Goal: Task Accomplishment & Management: Manage account settings

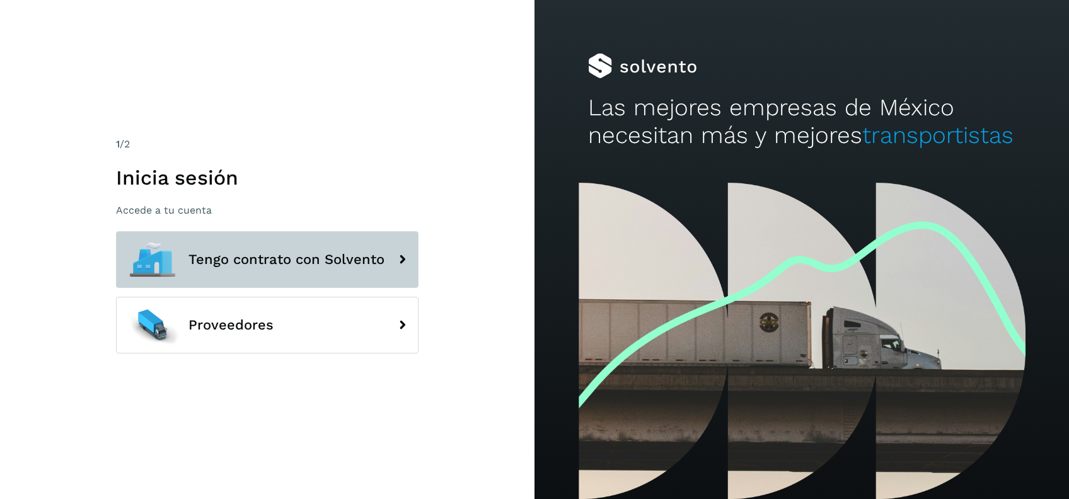
click at [334, 265] on span "Tengo contrato con Solvento" at bounding box center [286, 259] width 196 height 15
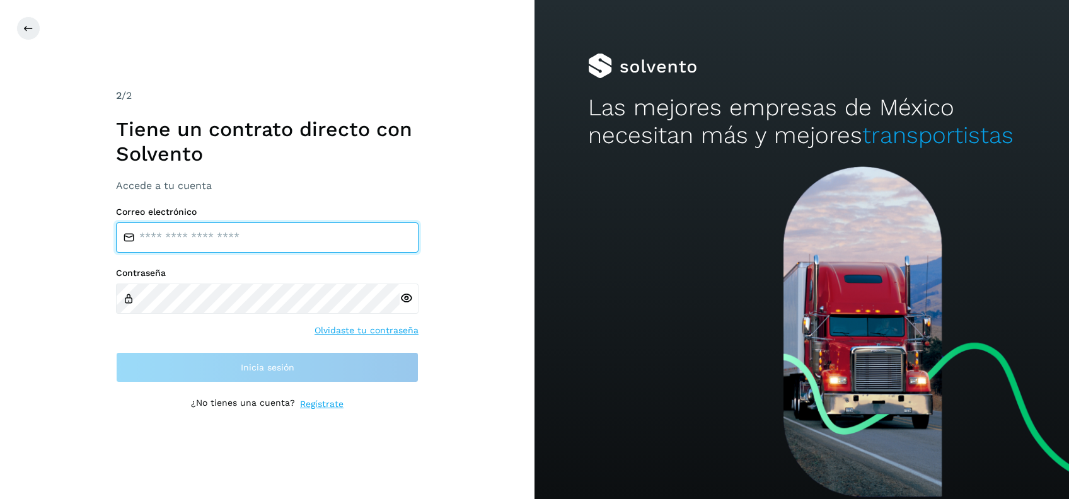
type input "**********"
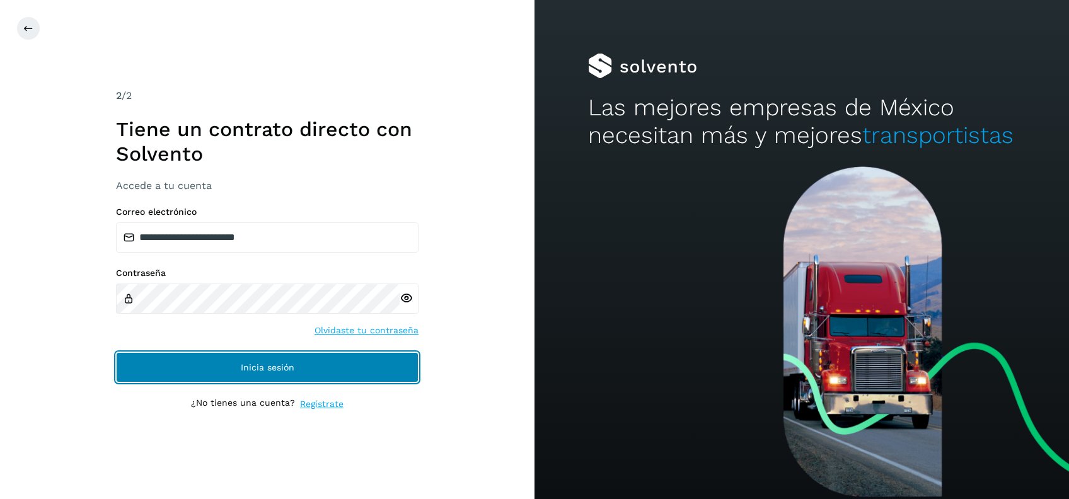
click at [342, 368] on button "Inicia sesión" at bounding box center [267, 367] width 303 height 30
click at [309, 364] on button "Inicia sesión" at bounding box center [267, 367] width 303 height 30
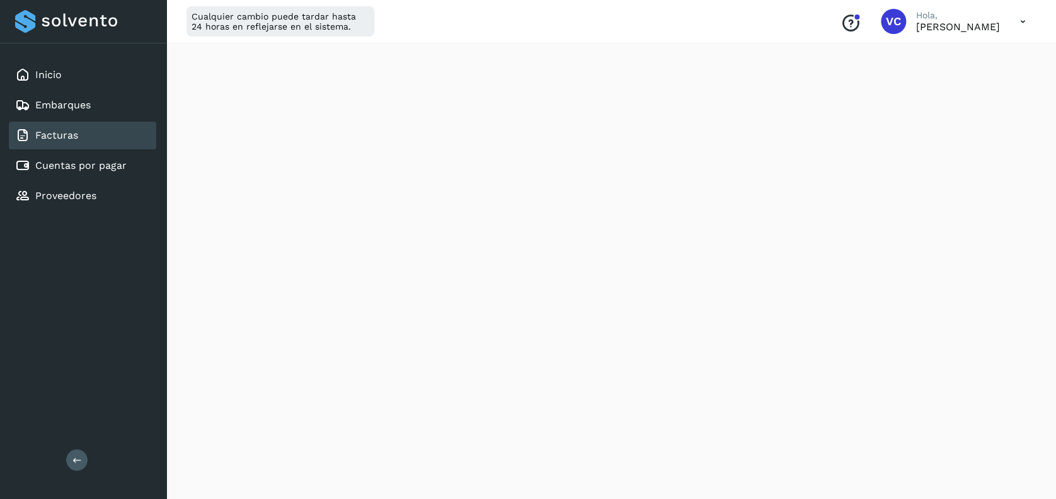
scroll to position [720, 0]
click at [505, 6] on div "Cualquier cambio puede tardar hasta 24 horas en reflejarse en el sistema. Conoc…" at bounding box center [611, 21] width 890 height 43
click at [336, 73] on span "Pagos a Solvento" at bounding box center [378, 70] width 100 height 12
click at [463, 72] on span "Pagos a proveedores" at bounding box center [507, 70] width 120 height 12
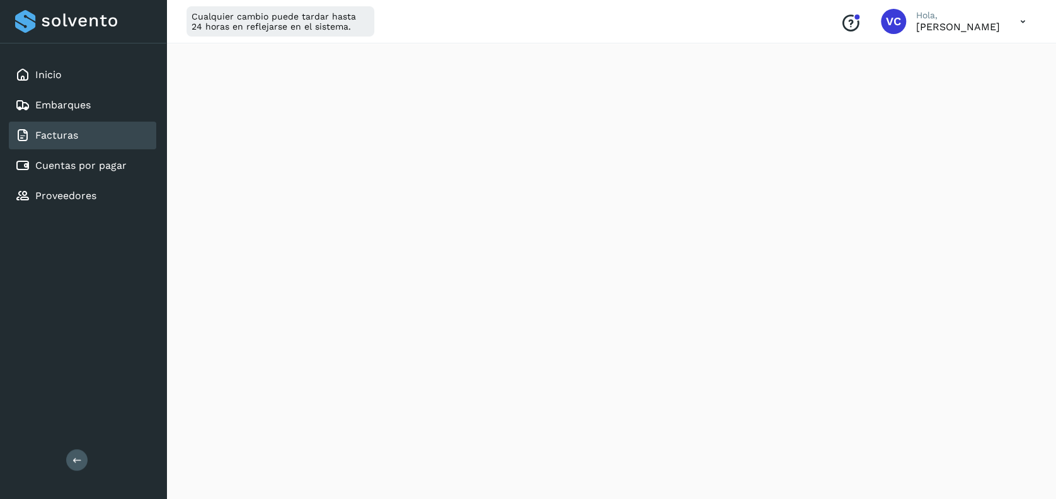
scroll to position [492, 0]
